Goal: Task Accomplishment & Management: Use online tool/utility

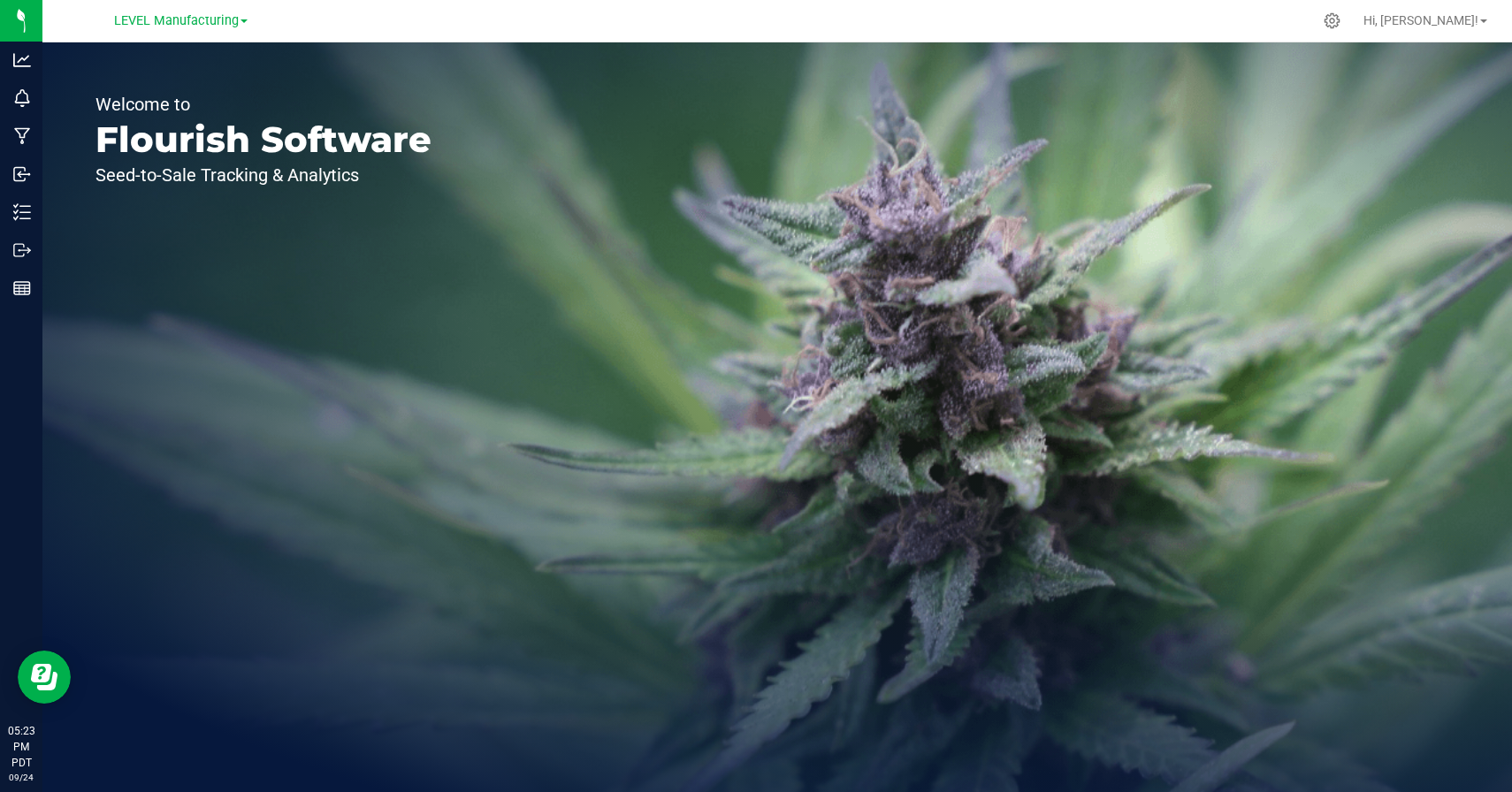
click at [242, 19] on span at bounding box center [245, 21] width 7 height 4
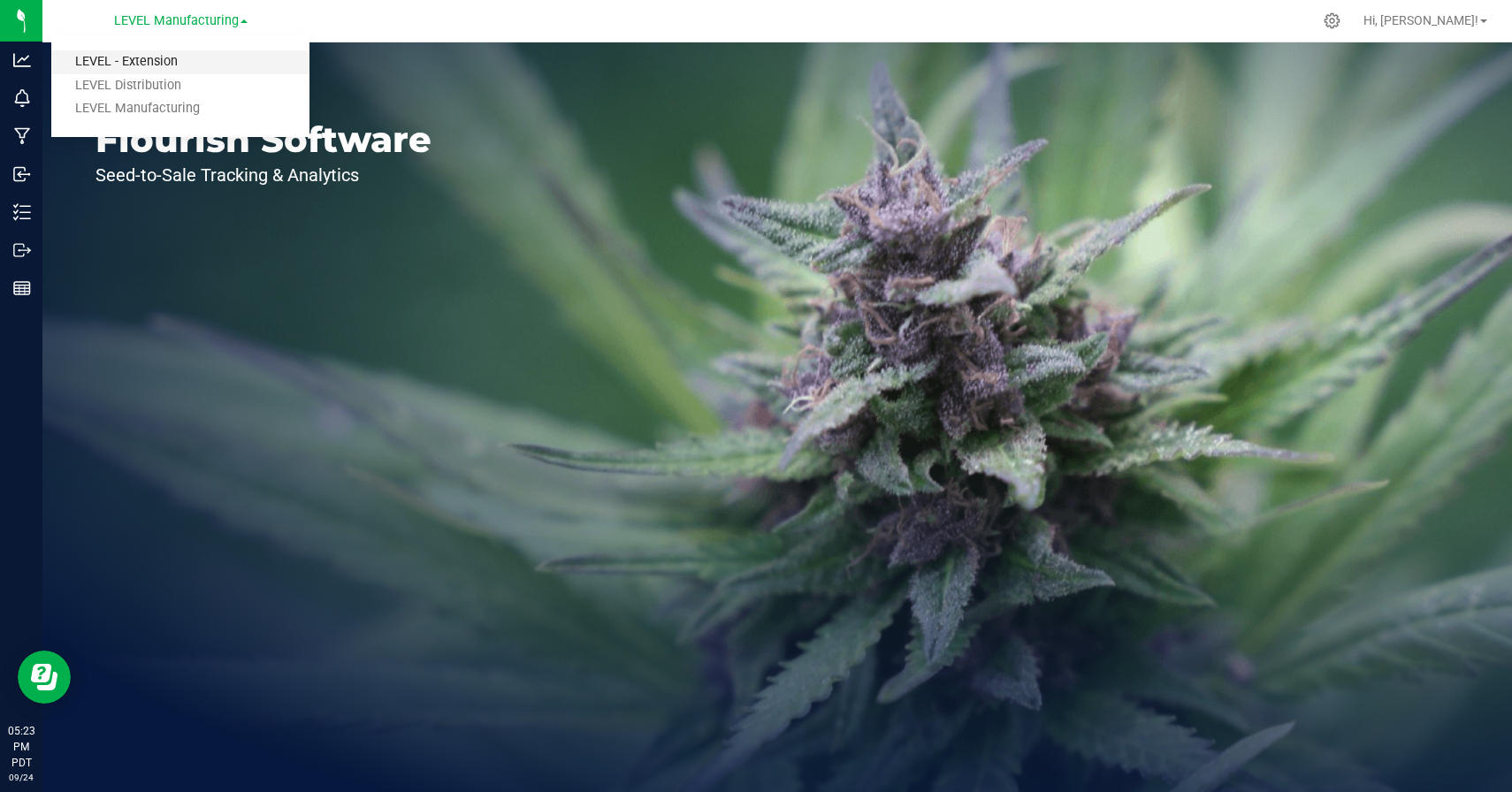
click at [174, 67] on link "LEVEL - Extension" at bounding box center [181, 63] width 258 height 24
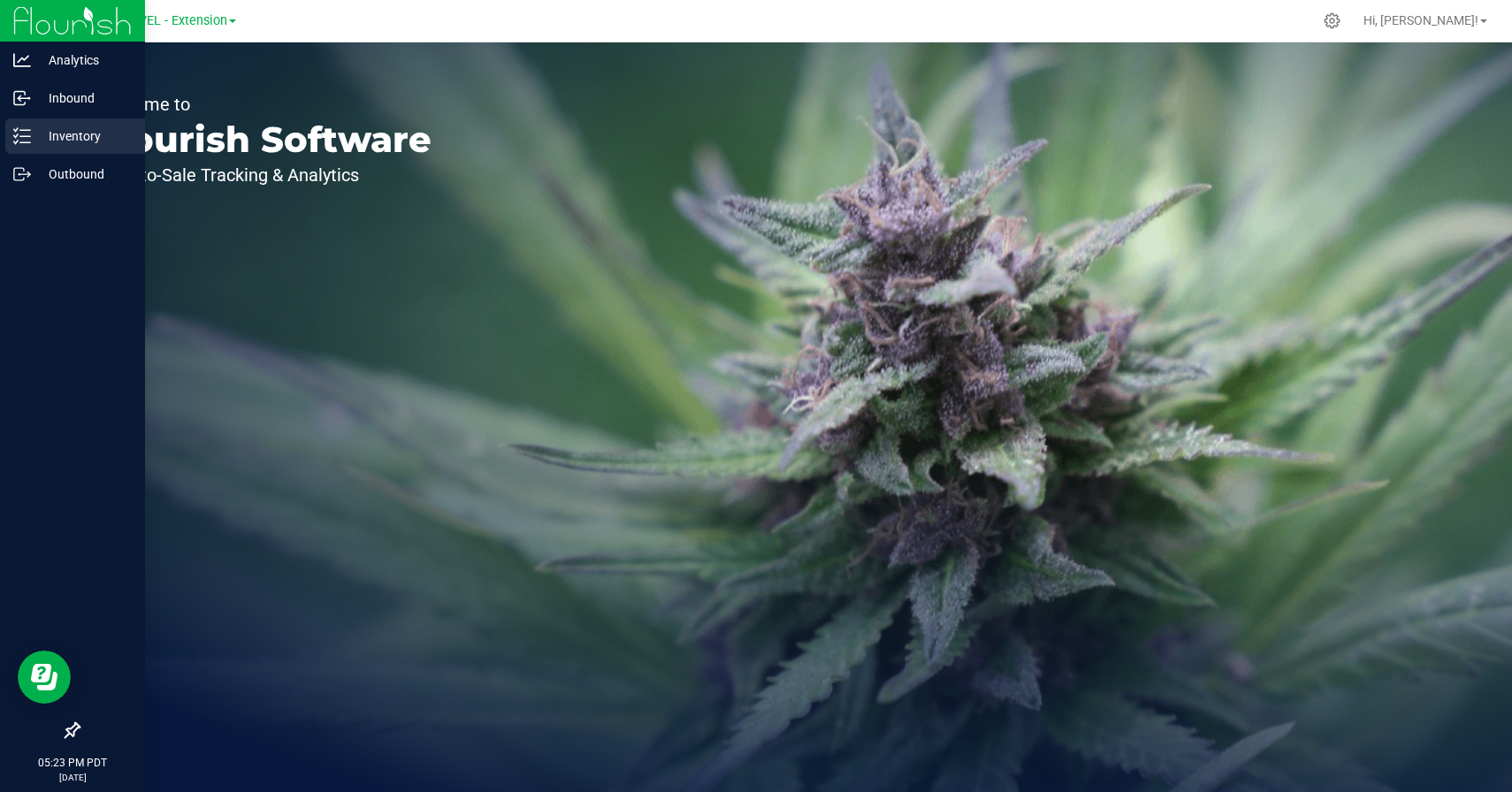
click at [14, 138] on icon at bounding box center [21, 136] width 18 height 18
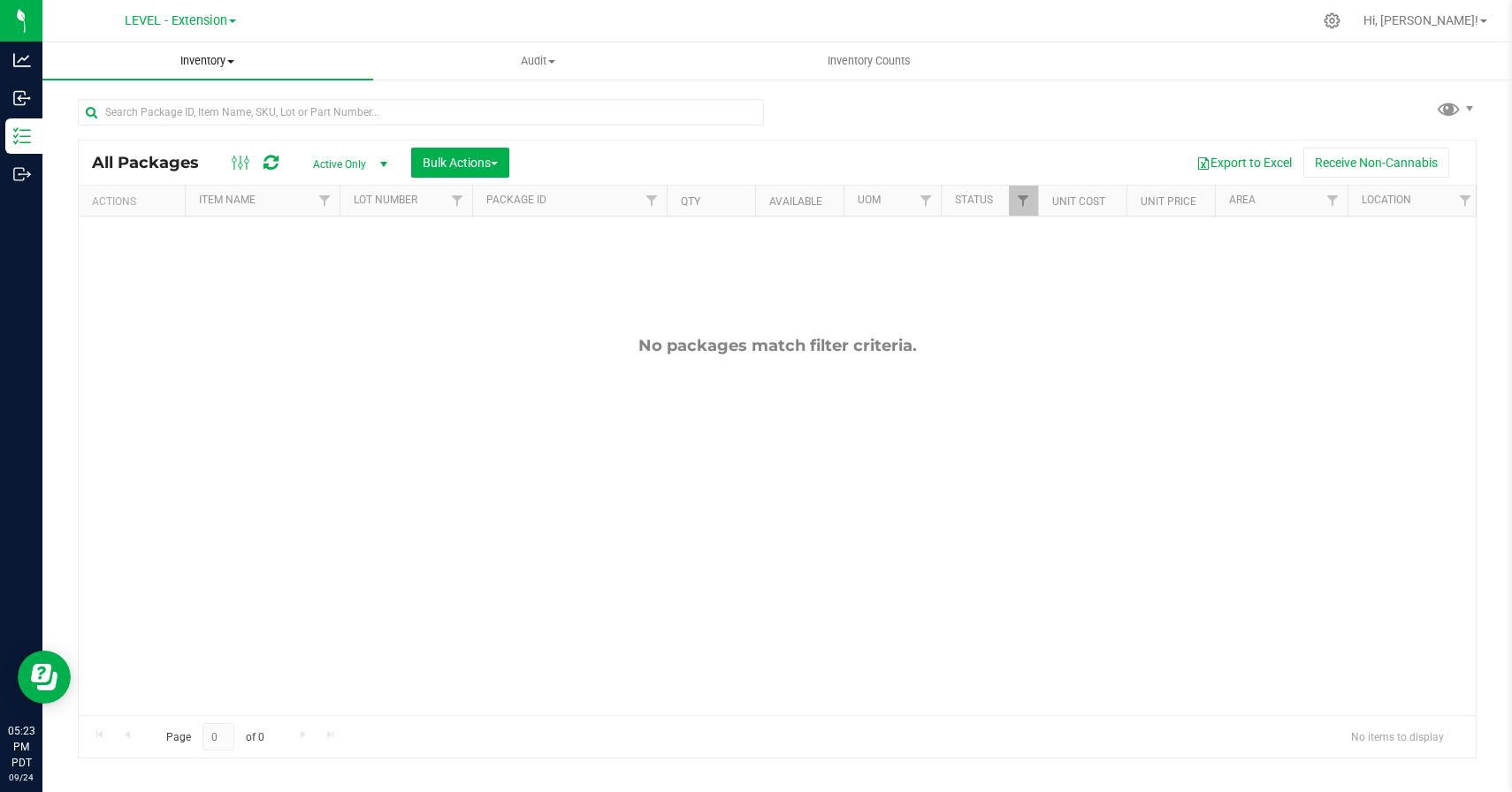
click at [220, 59] on span "Inventory" at bounding box center [208, 60] width 330 height 16
click at [106, 130] on span "All inventory" at bounding box center [102, 127] width 119 height 15
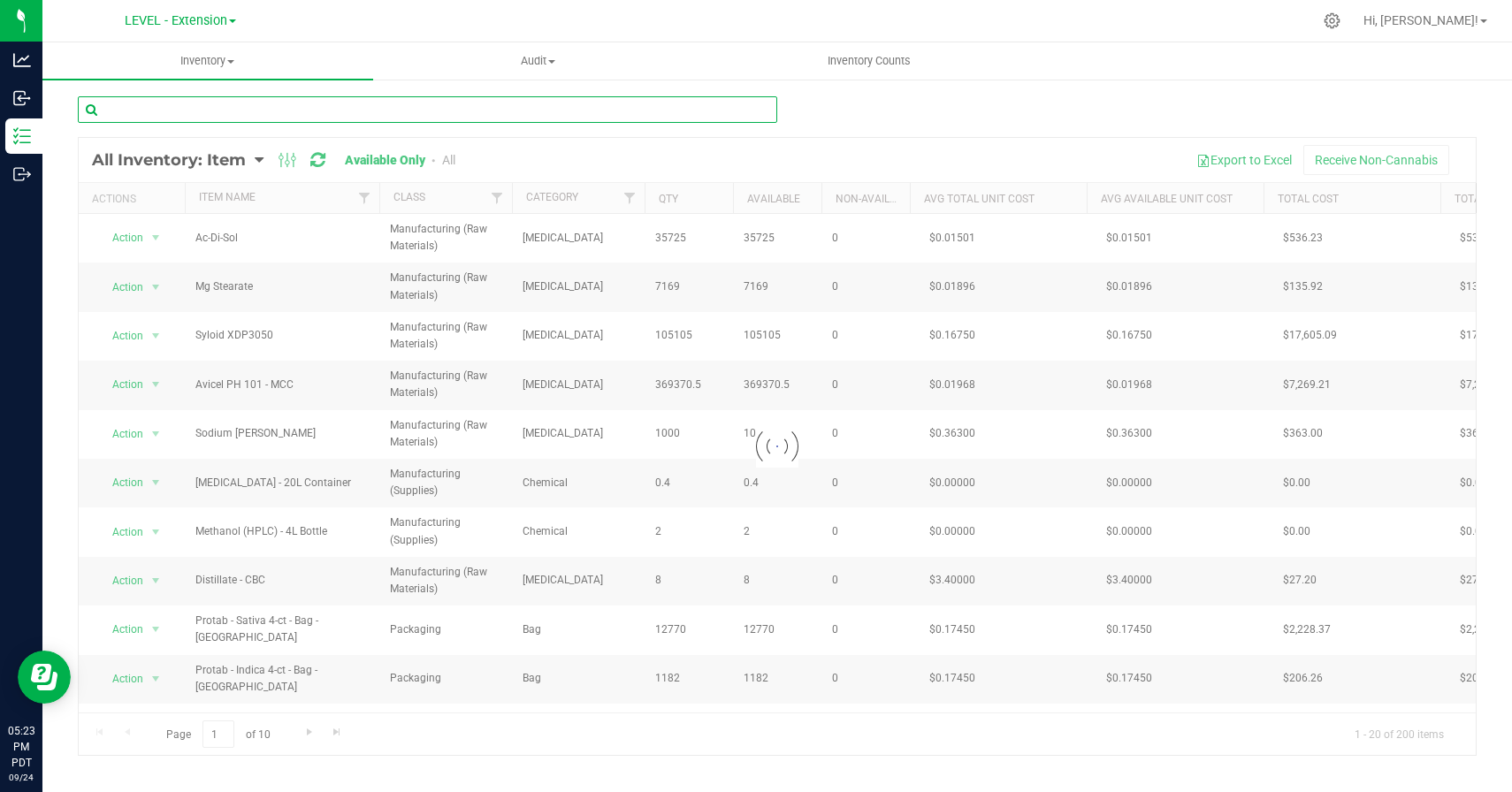
click at [203, 114] on input "text" at bounding box center [427, 109] width 700 height 27
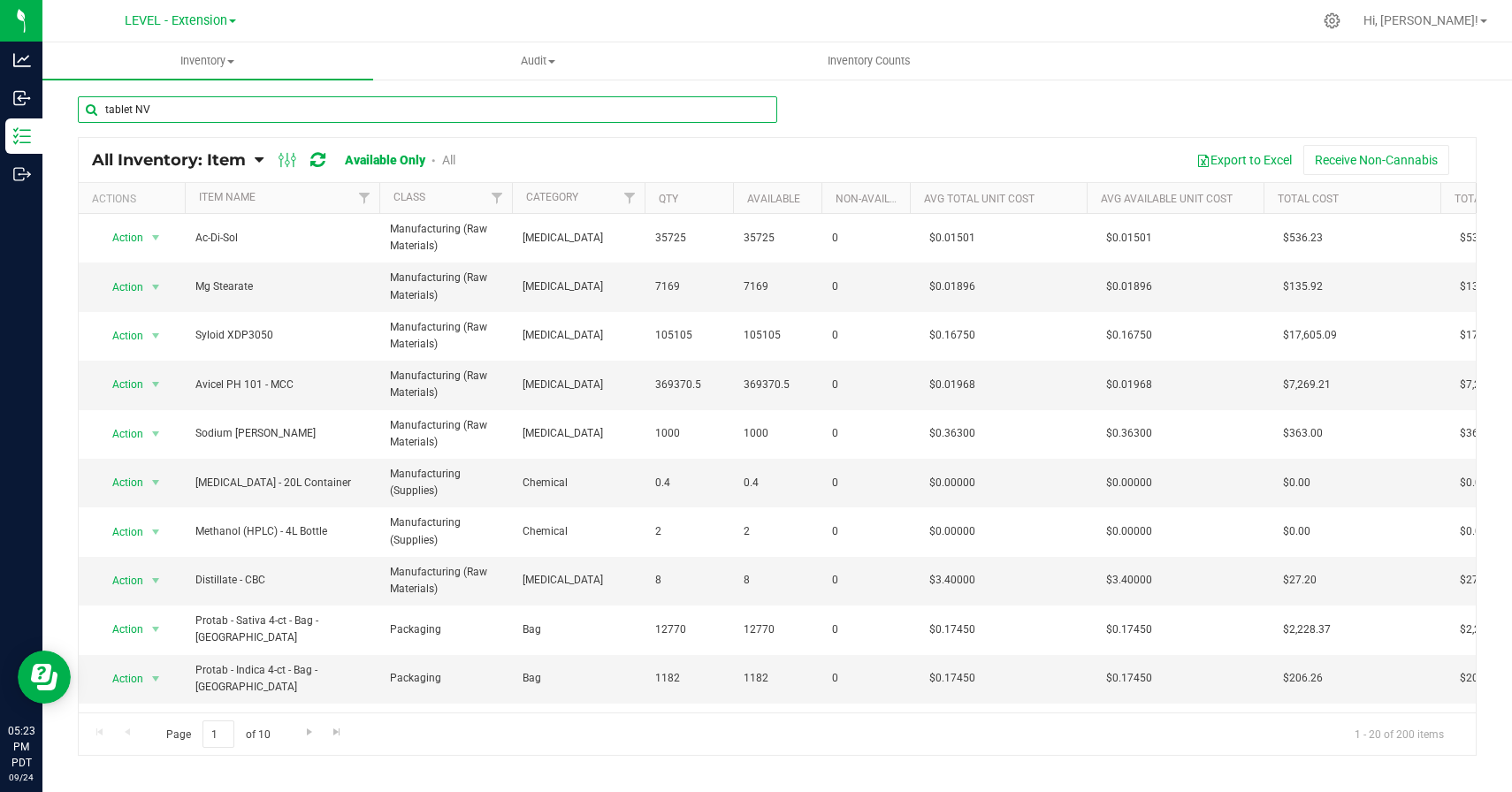
type input "tablet NV"
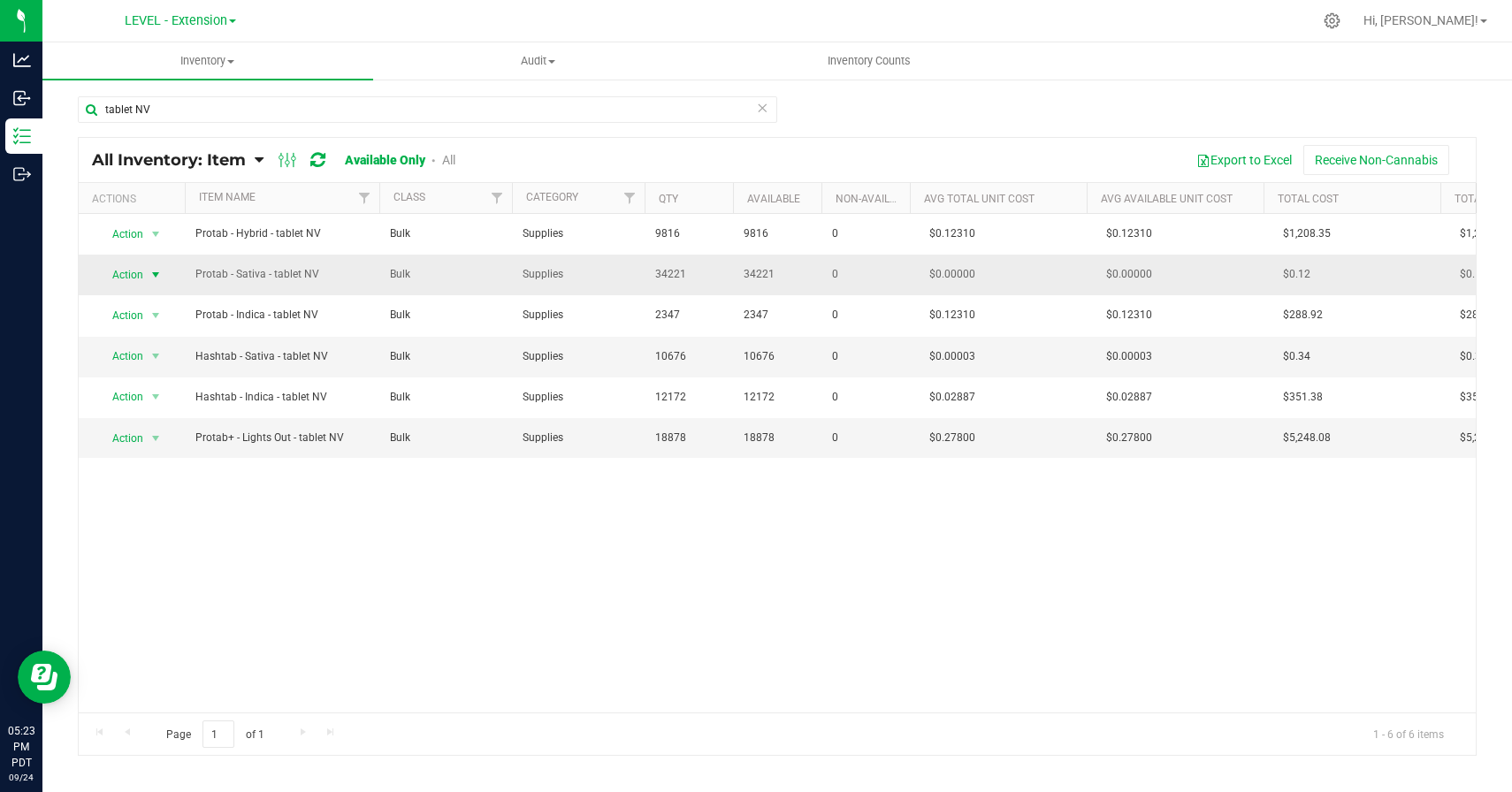
click at [118, 273] on span "Action" at bounding box center [120, 274] width 48 height 25
click at [127, 329] on li "Edit lots/costs" at bounding box center [153, 330] width 114 height 27
